Goal: Information Seeking & Learning: Check status

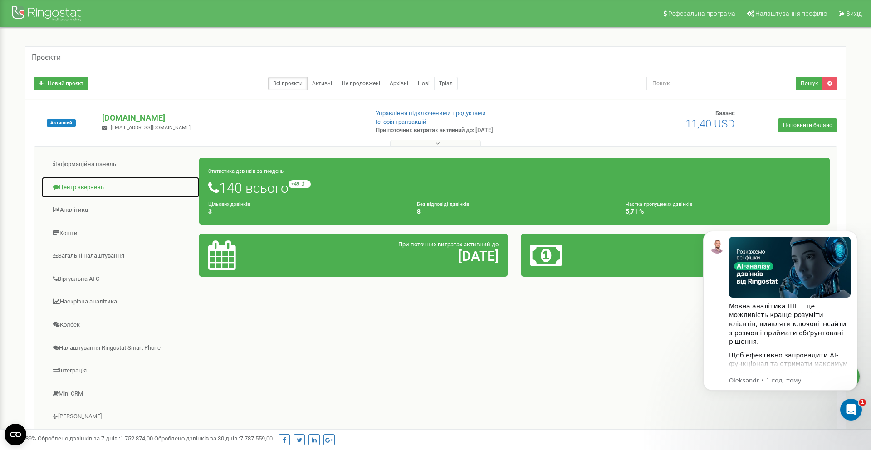
click at [92, 187] on link "Центр звернень" at bounding box center [120, 188] width 158 height 22
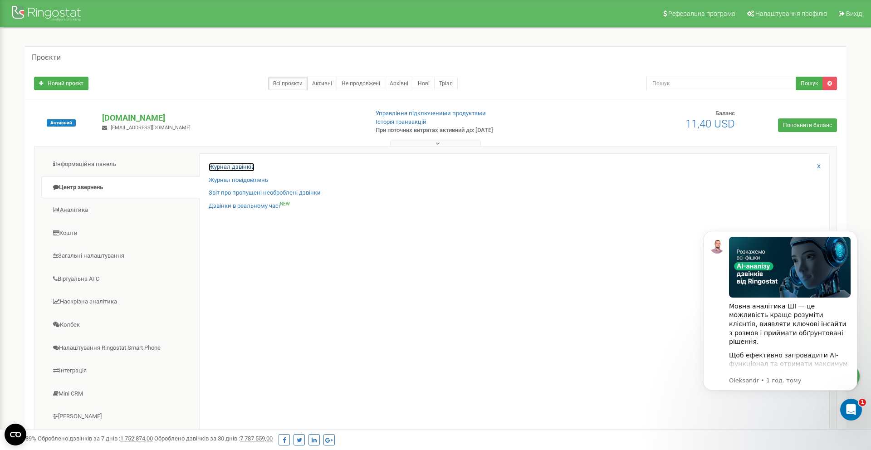
click at [237, 166] on link "Журнал дзвінків" at bounding box center [232, 167] width 46 height 9
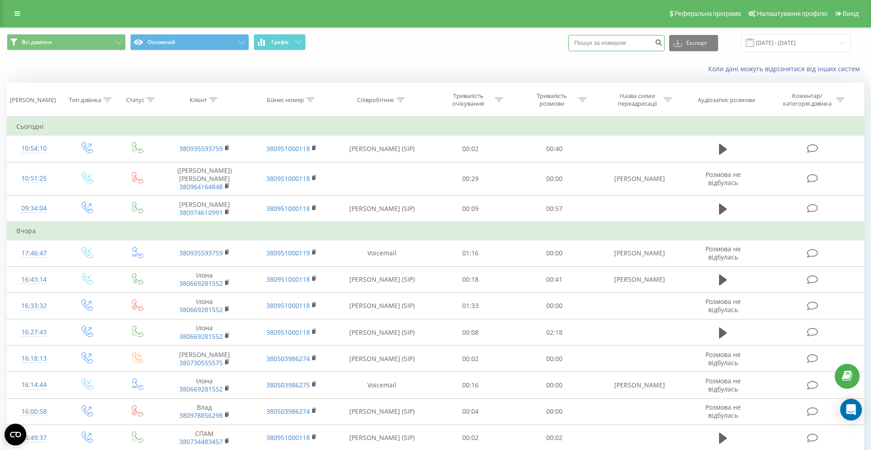
click at [638, 45] on input at bounding box center [617, 43] width 96 height 16
paste input "380935593759"
type input "380935593759"
click at [663, 44] on icon "submit" at bounding box center [659, 41] width 8 height 5
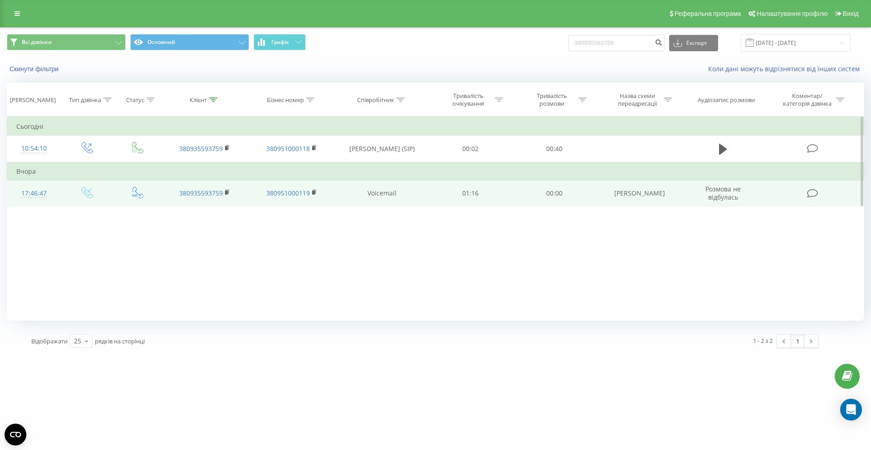
click at [815, 192] on icon at bounding box center [812, 194] width 11 height 10
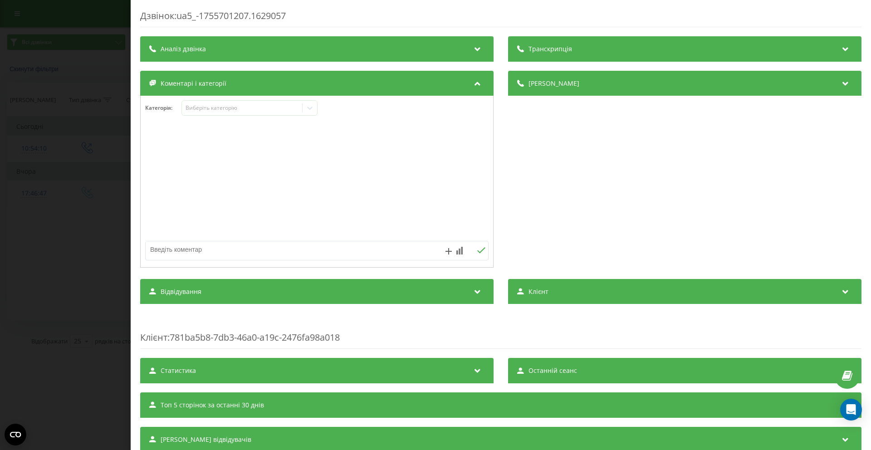
click at [551, 291] on div "Клієнт" at bounding box center [685, 291] width 354 height 25
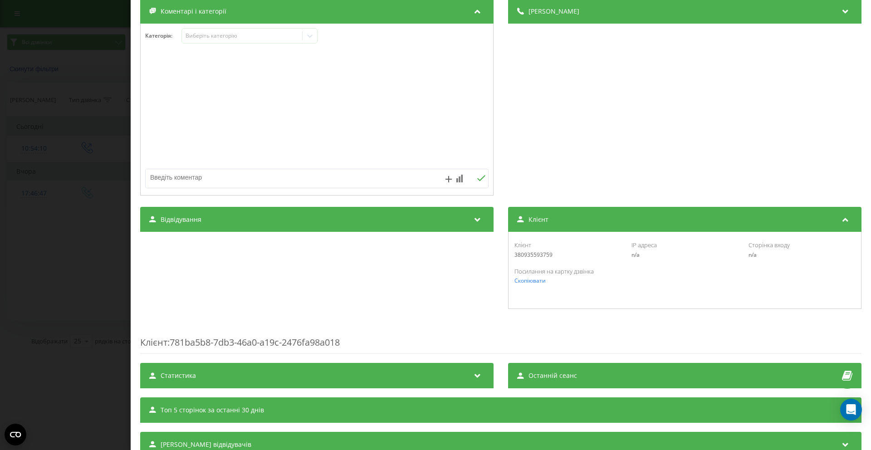
scroll to position [77, 0]
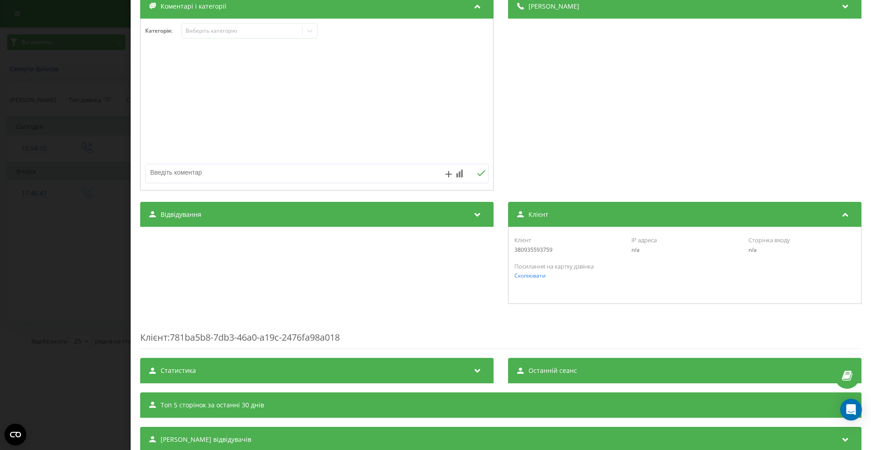
click at [430, 209] on div "Відвідування" at bounding box center [317, 214] width 354 height 25
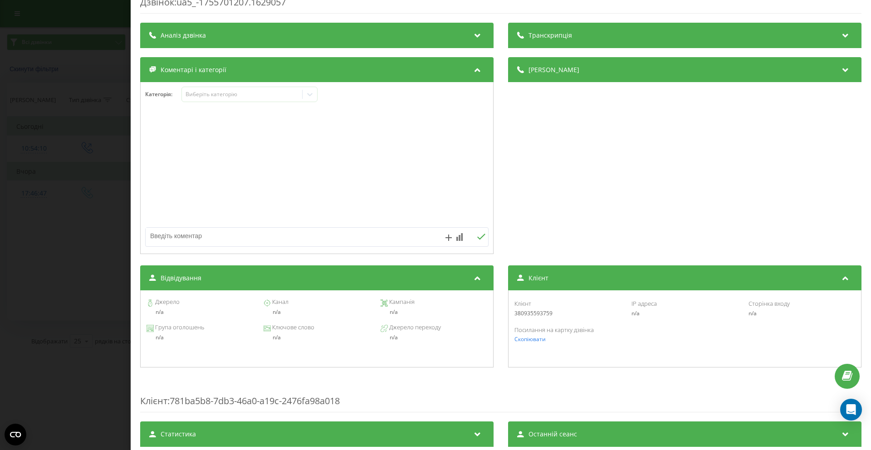
scroll to position [0, 0]
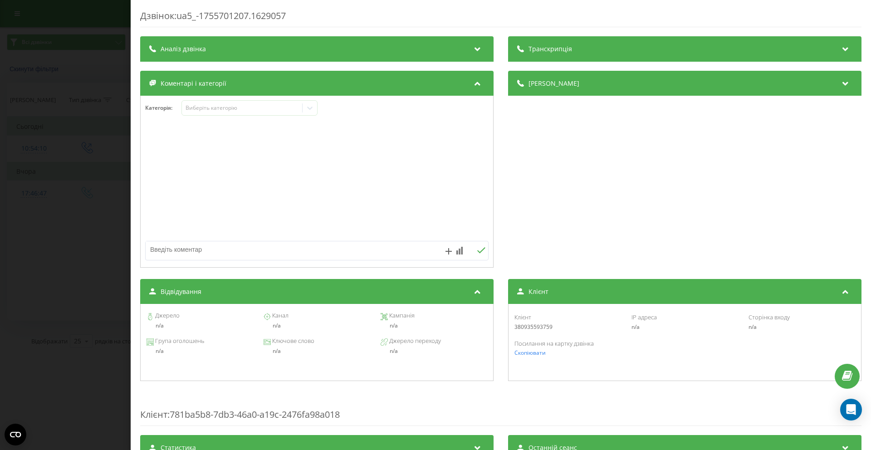
click at [558, 88] on div "Деталі дзвінка" at bounding box center [685, 83] width 354 height 25
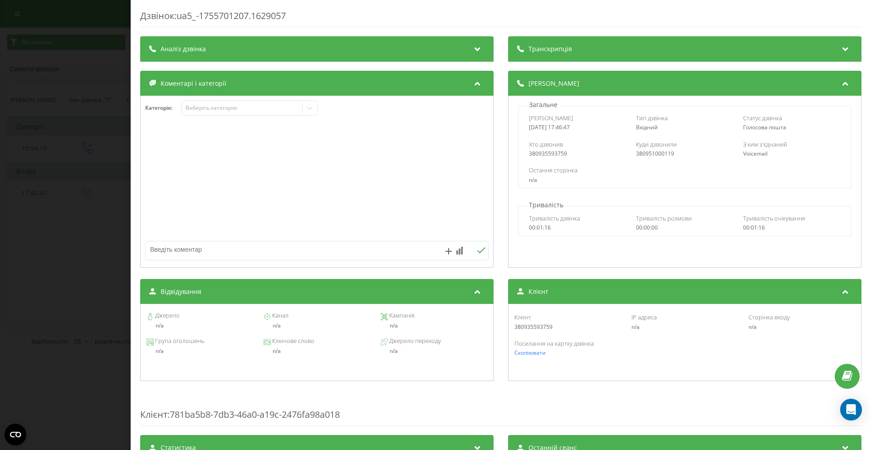
click at [567, 51] on span "Транскрипція" at bounding box center [551, 48] width 44 height 9
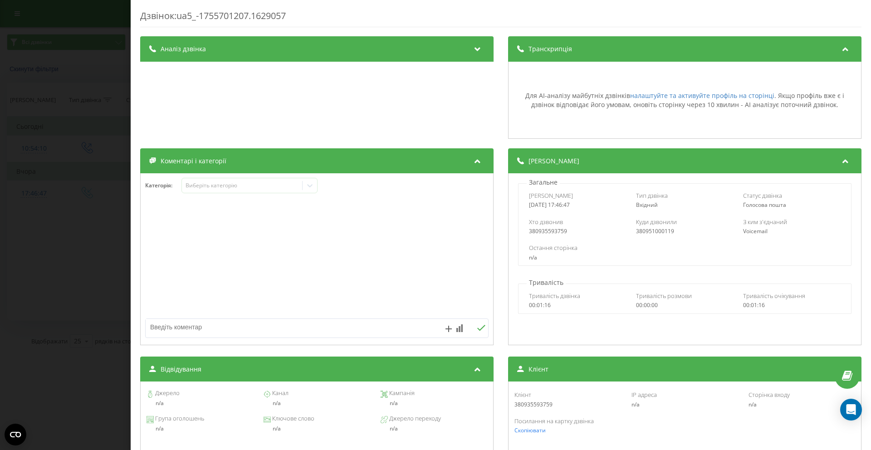
click at [466, 54] on div "Аналіз дзвінка" at bounding box center [317, 48] width 354 height 25
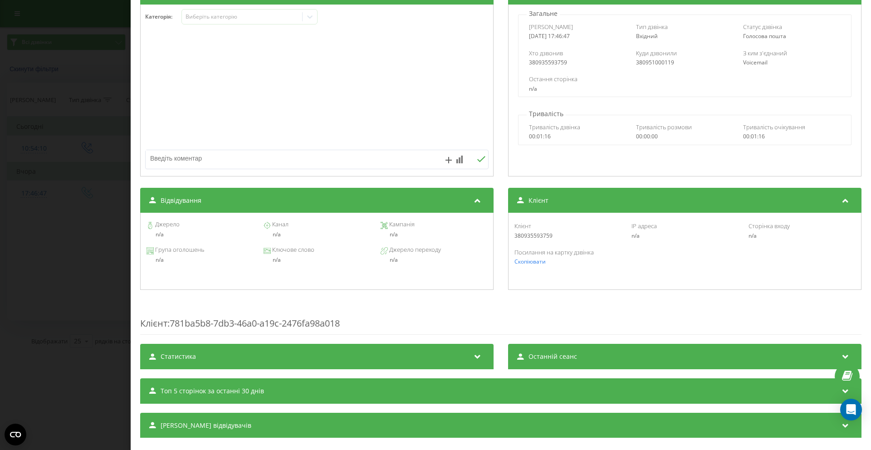
scroll to position [184, 0]
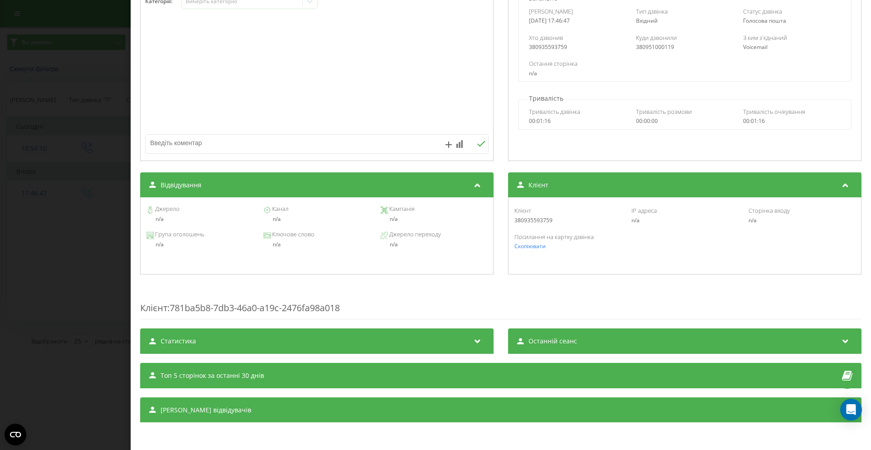
click at [465, 345] on div "Статистика" at bounding box center [317, 341] width 354 height 25
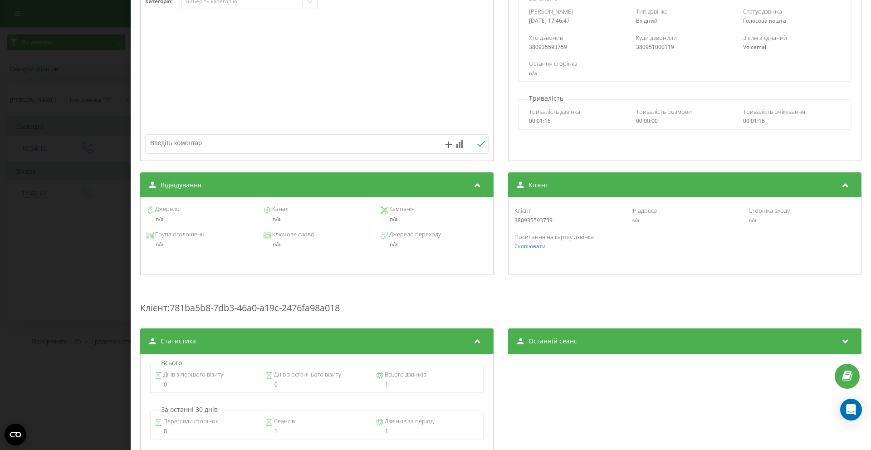
click at [530, 338] on span "Останній сеанс" at bounding box center [553, 341] width 49 height 9
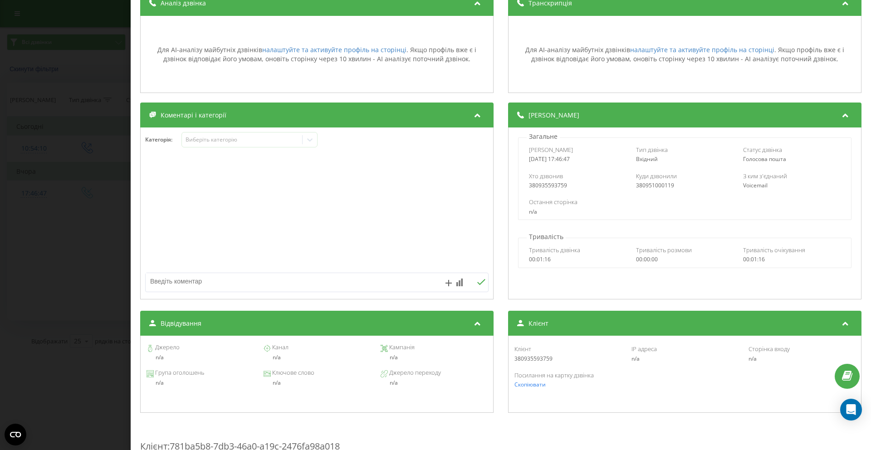
scroll to position [0, 0]
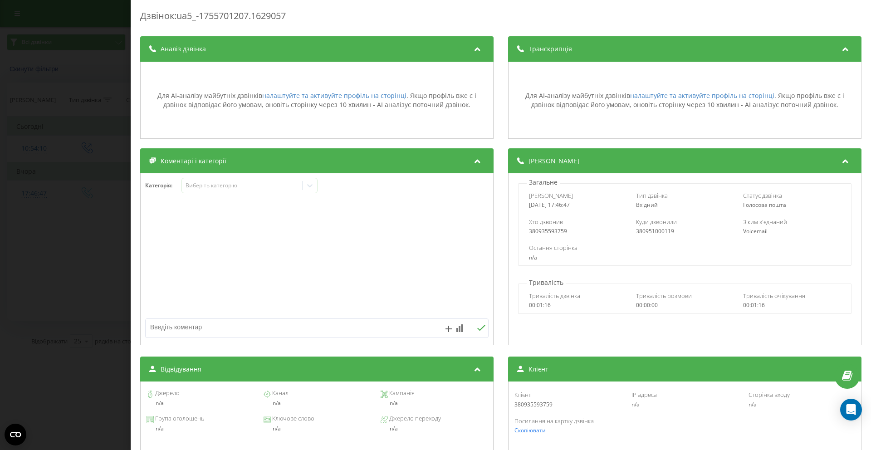
click at [100, 62] on div "Дзвінок : ua5_-1755701207.1629057 Транскрипція Для AI-аналізу майбутніх дзвінкі…" at bounding box center [435, 225] width 871 height 450
